Goal: Use online tool/utility: Use online tool/utility

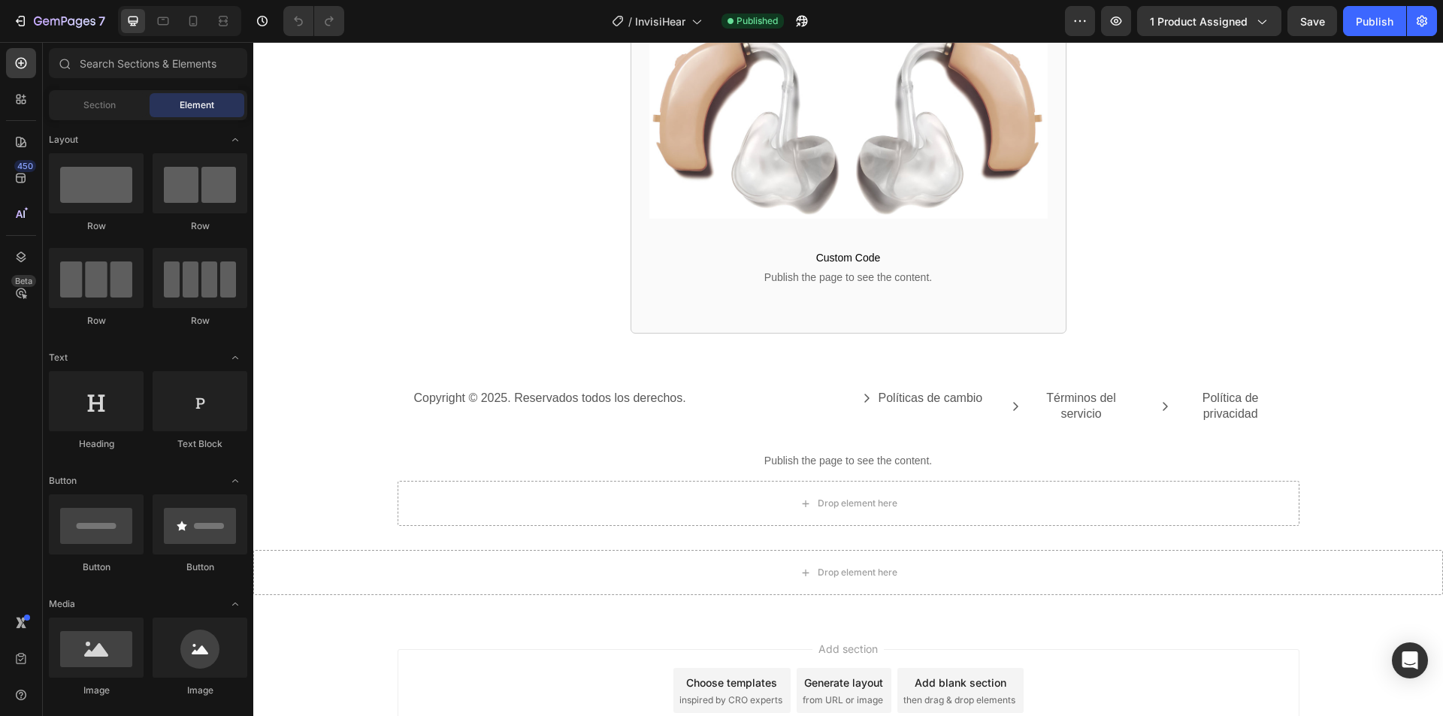
scroll to position [3337, 0]
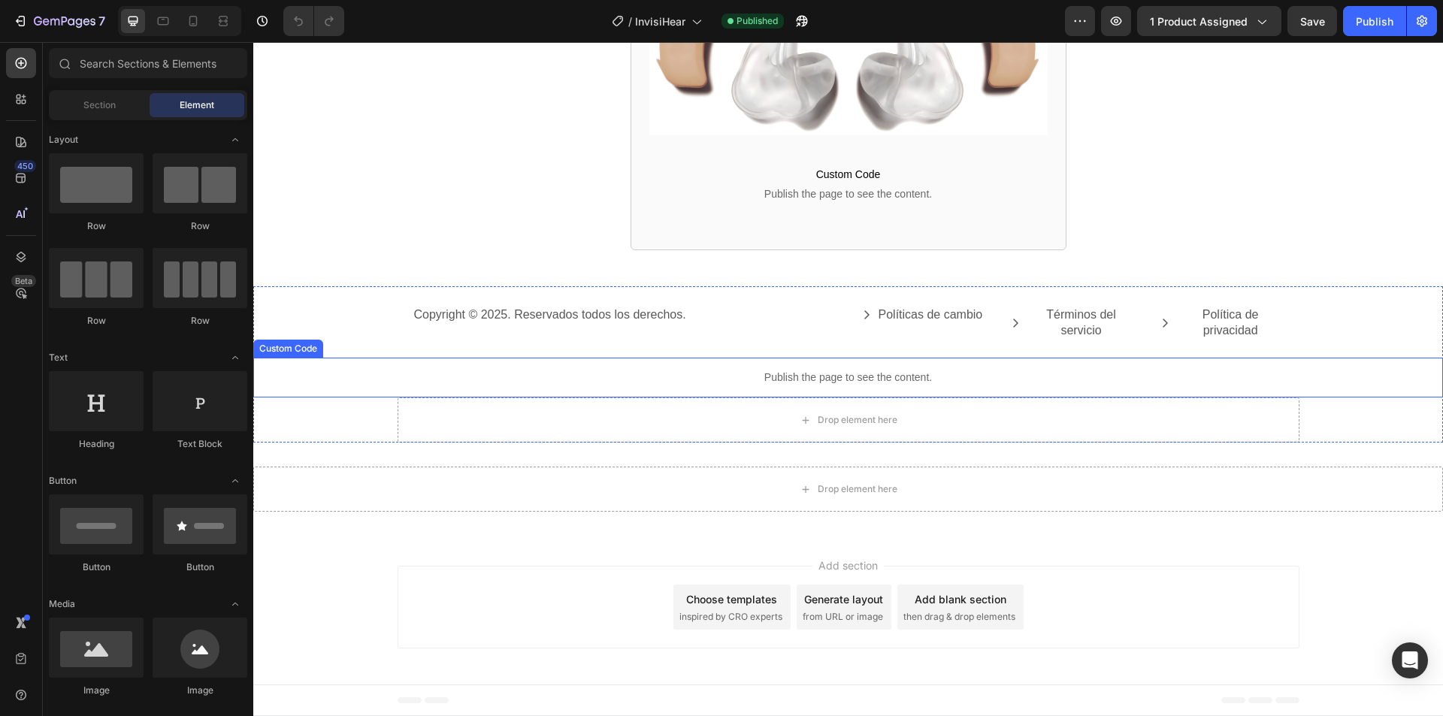
click at [701, 386] on div "Publish the page to see the content." at bounding box center [848, 378] width 1190 height 40
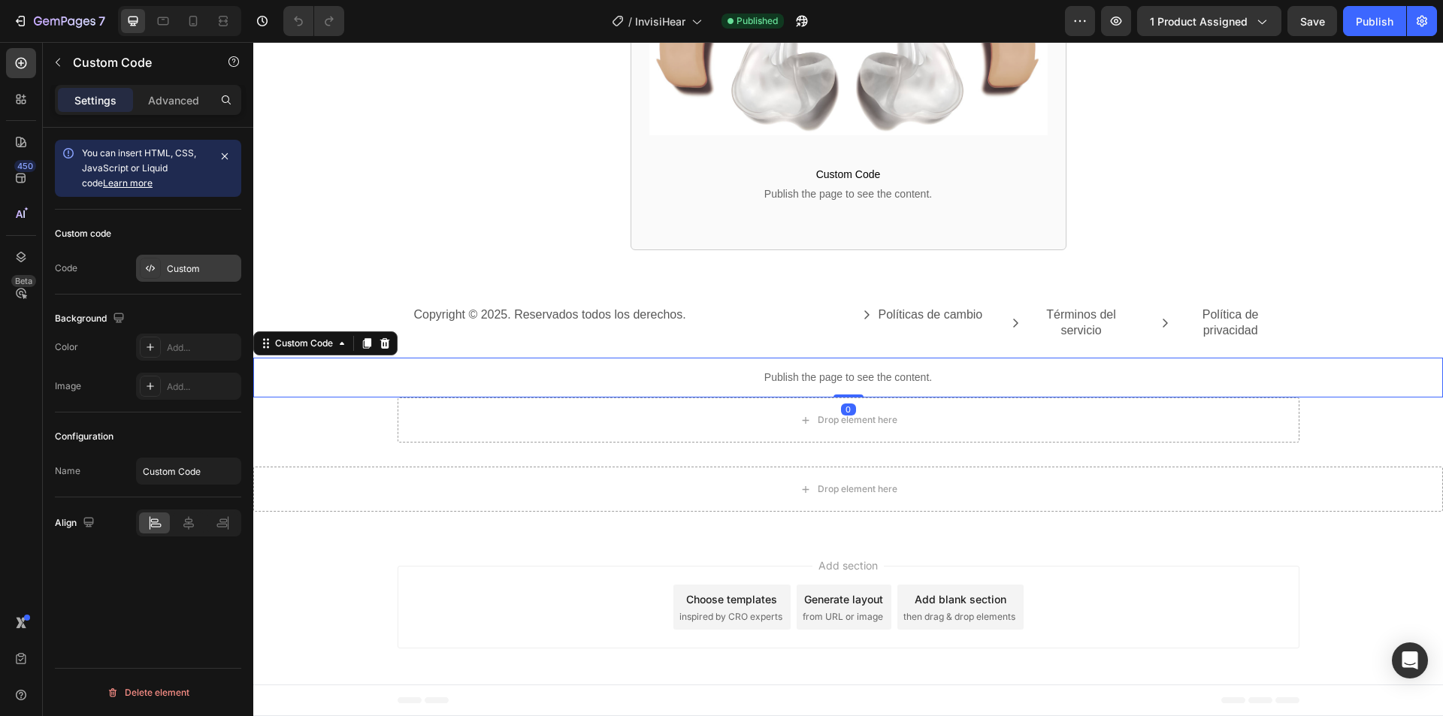
click at [186, 277] on div "Custom" at bounding box center [188, 268] width 105 height 27
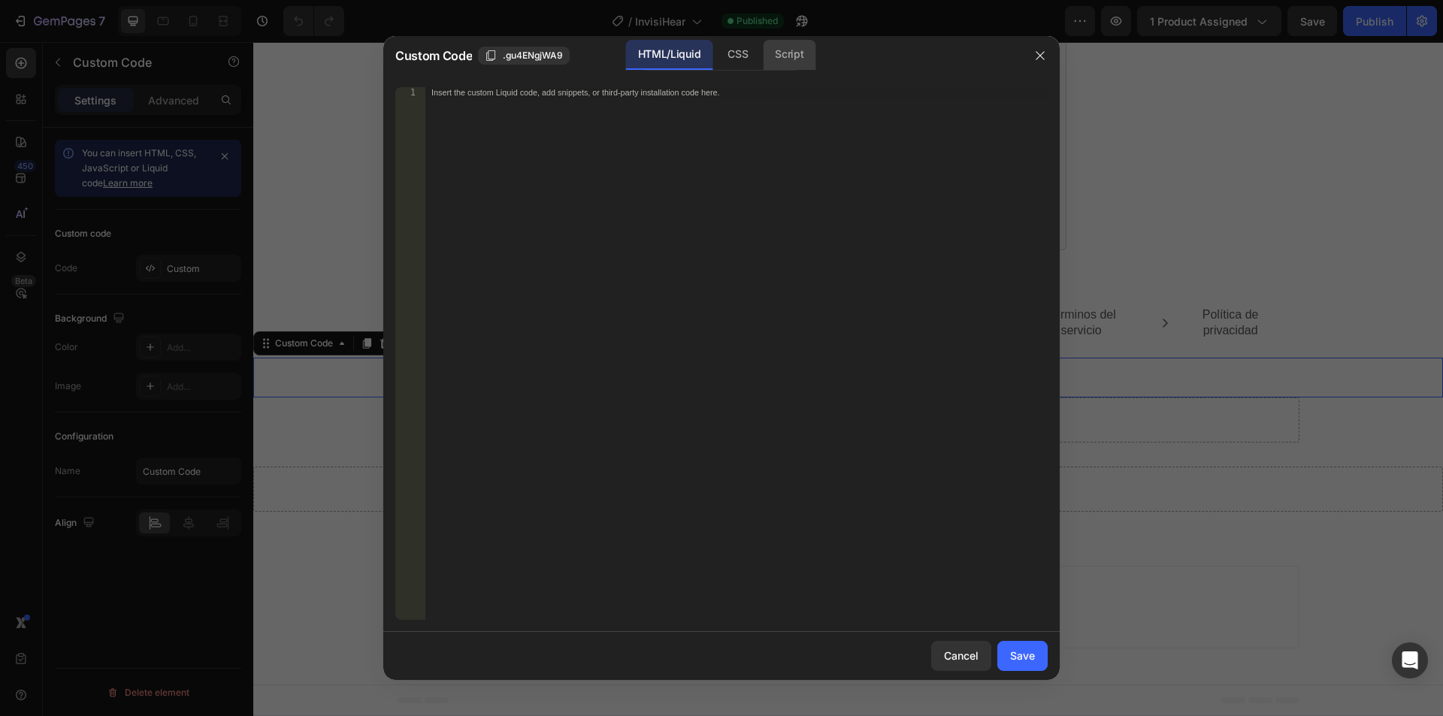
click at [788, 60] on div "Script" at bounding box center [789, 55] width 53 height 30
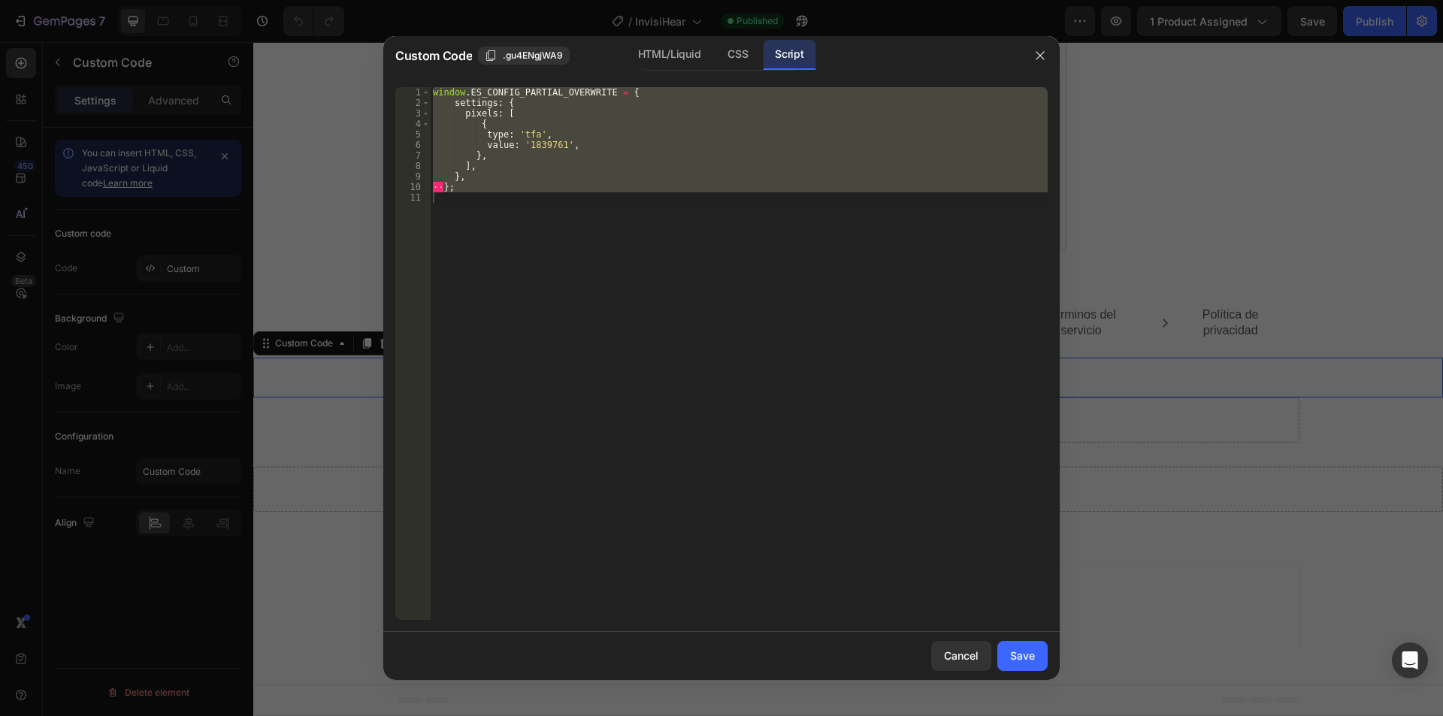
click at [756, 119] on div "window . ES_CONFIG_PARTIAL_OVERWRITE = { settings : { pixels : [ { type : 'tfa'…" at bounding box center [739, 353] width 618 height 533
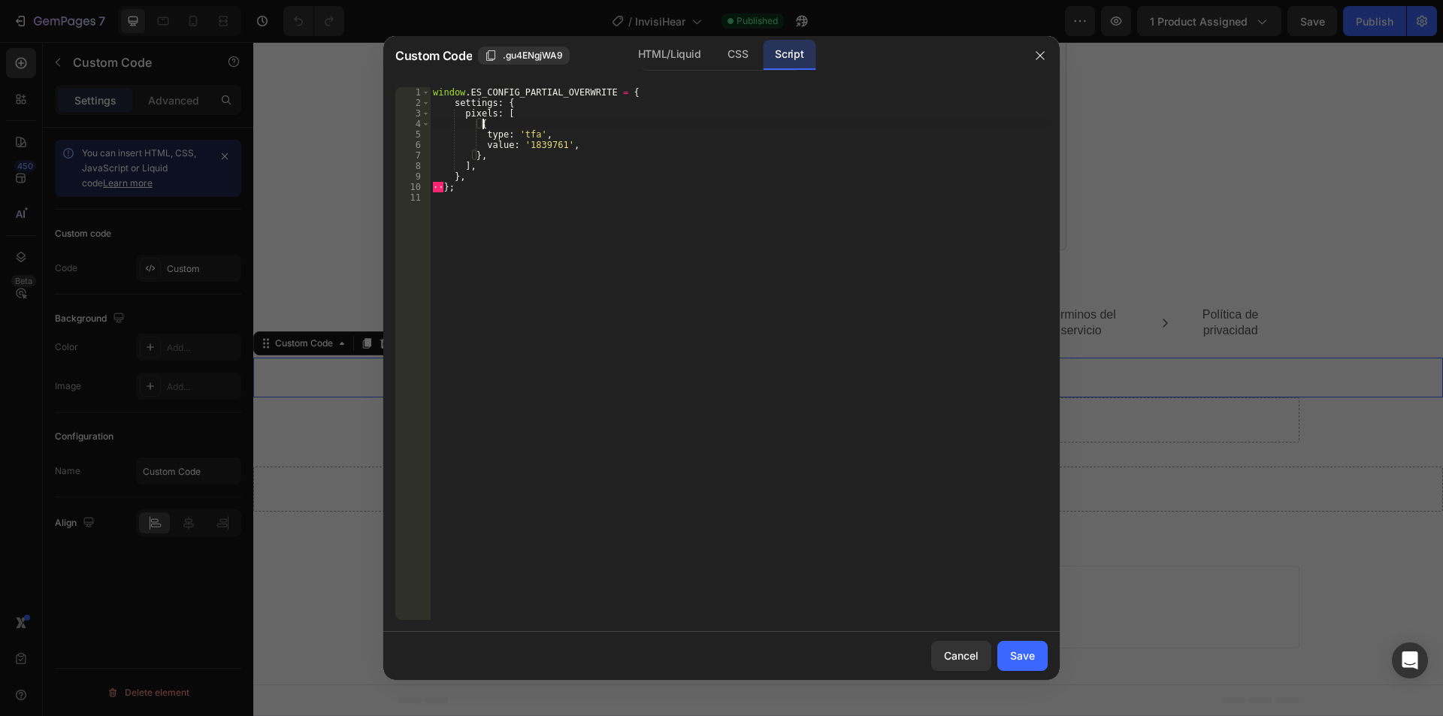
click at [627, 189] on div "window . ES_CONFIG_PARTIAL_OVERWRITE = { settings : { pixels : [ { type : 'tfa'…" at bounding box center [739, 364] width 618 height 554
click at [498, 157] on div "window . ES_CONFIG_PARTIAL_OVERWRITE = { settings : { pixels : [ { type : 'tfa'…" at bounding box center [739, 364] width 618 height 554
type textarea "},"
paste textarea "</script>"
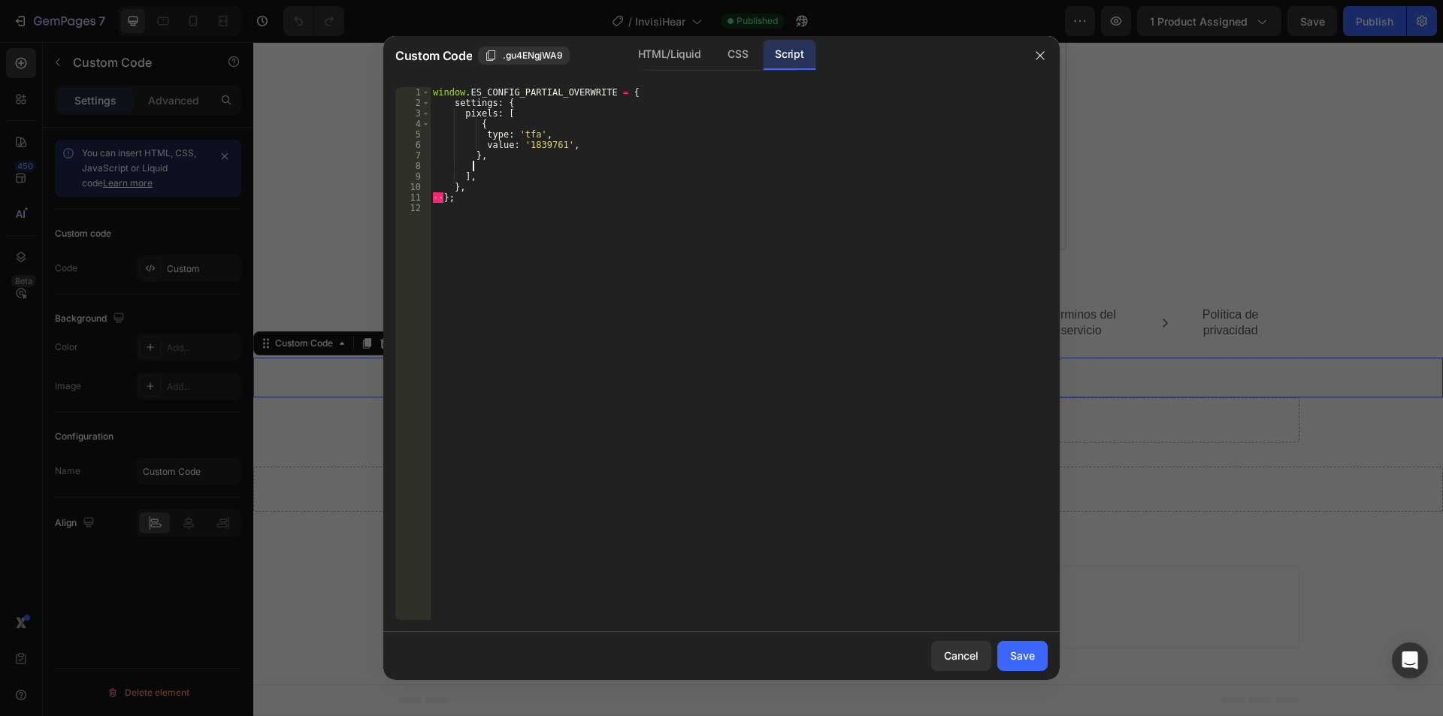
type textarea "</script>"
paste textarea "},"
click at [564, 185] on div "window . ES_CONFIG_PARTIAL_OVERWRITE = { settings : { pixels : [ { type : 'tfa'…" at bounding box center [739, 364] width 618 height 554
paste textarea "512789114"
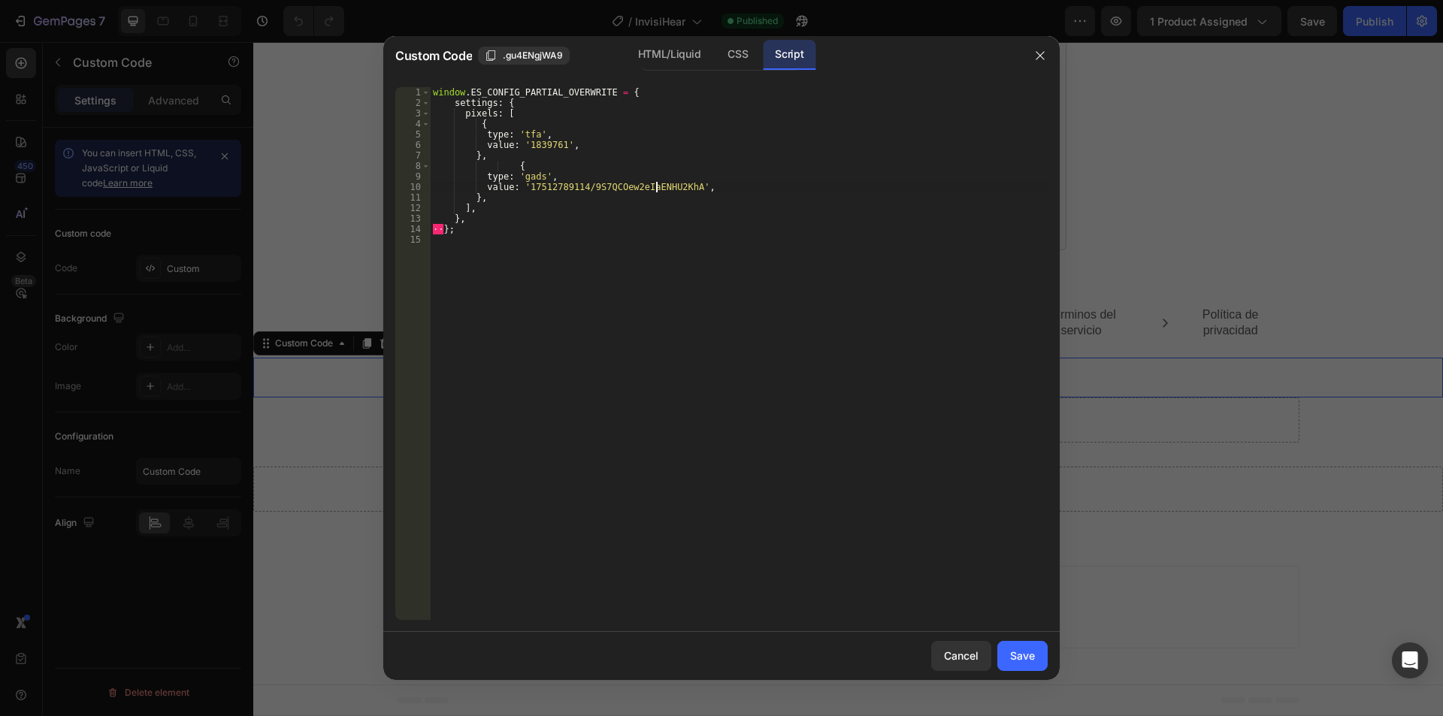
click at [655, 189] on div "window . ES_CONFIG_PARTIAL_OVERWRITE = { settings : { pixels : [ { type : 'tfa'…" at bounding box center [739, 364] width 618 height 554
paste textarea "mMsJCIXx9I4bEPro355B"
type textarea "value: '17512789114/mMsJCIXx9I4bEPro355B',"
click at [1010, 658] on div "Save" at bounding box center [1022, 656] width 25 height 16
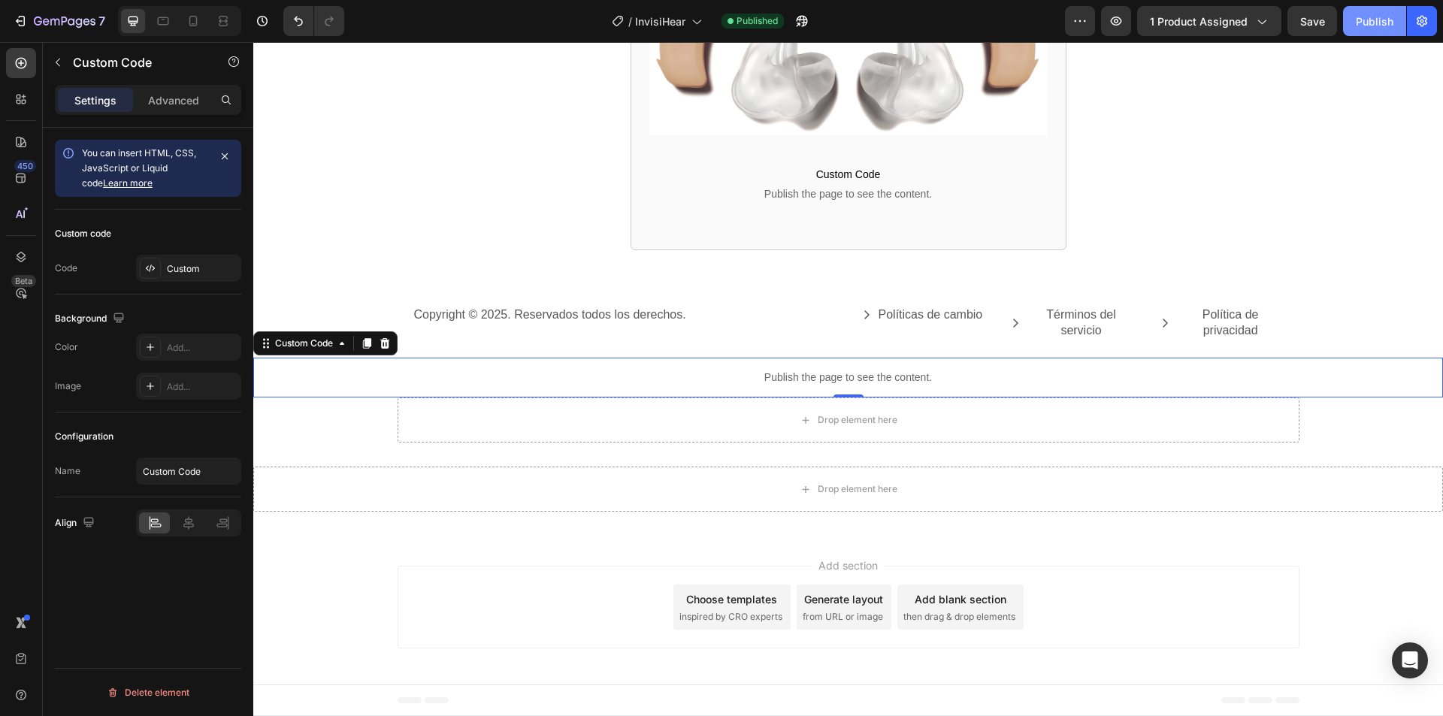
click at [1382, 19] on div "Publish" at bounding box center [1375, 22] width 38 height 16
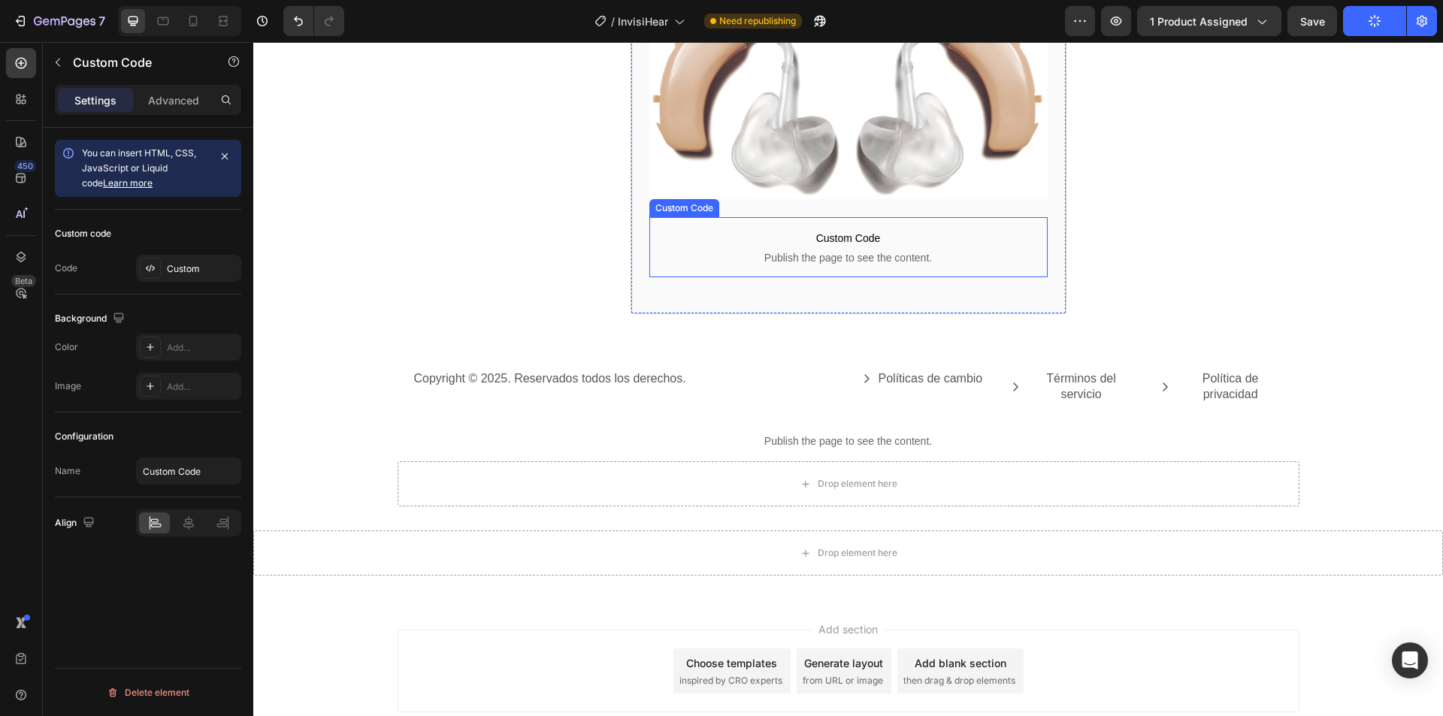
scroll to position [3337, 0]
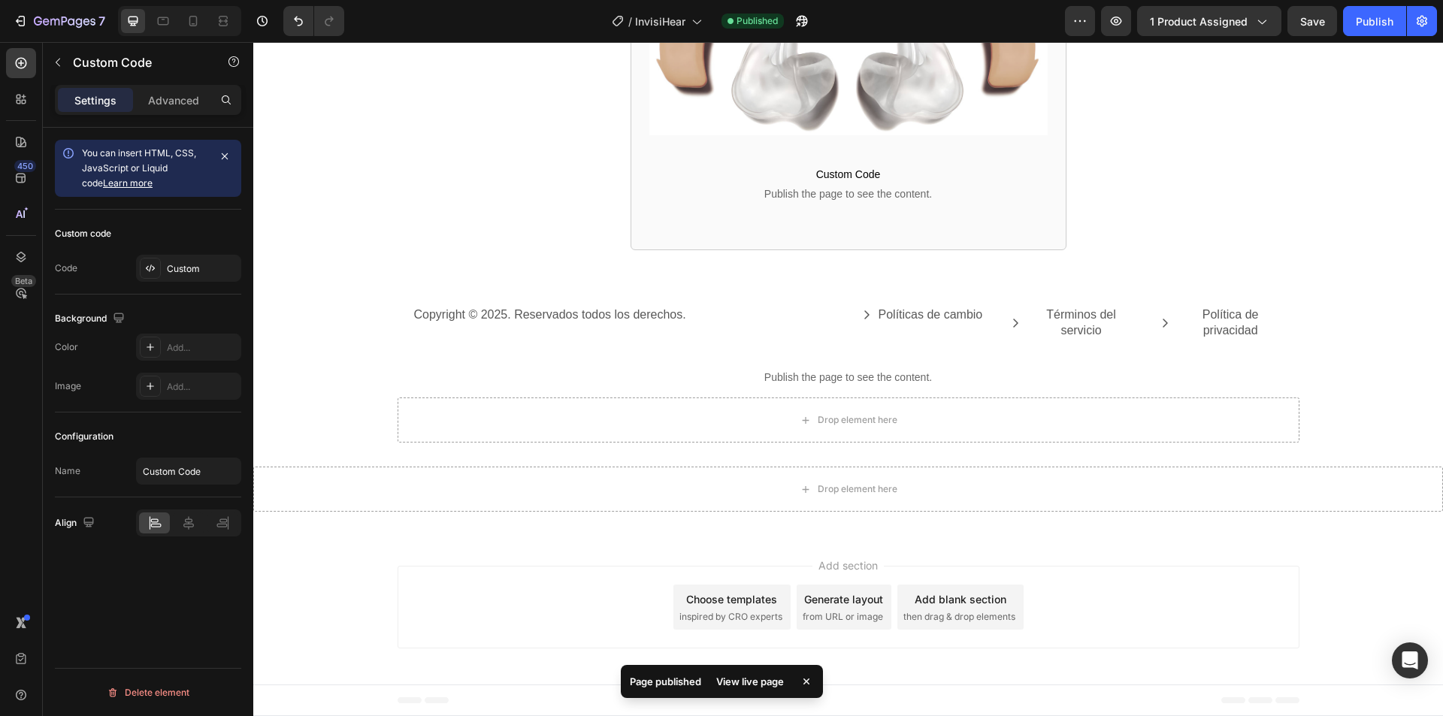
click at [756, 684] on div "View live page" at bounding box center [750, 681] width 86 height 21
